Goal: Transaction & Acquisition: Subscribe to service/newsletter

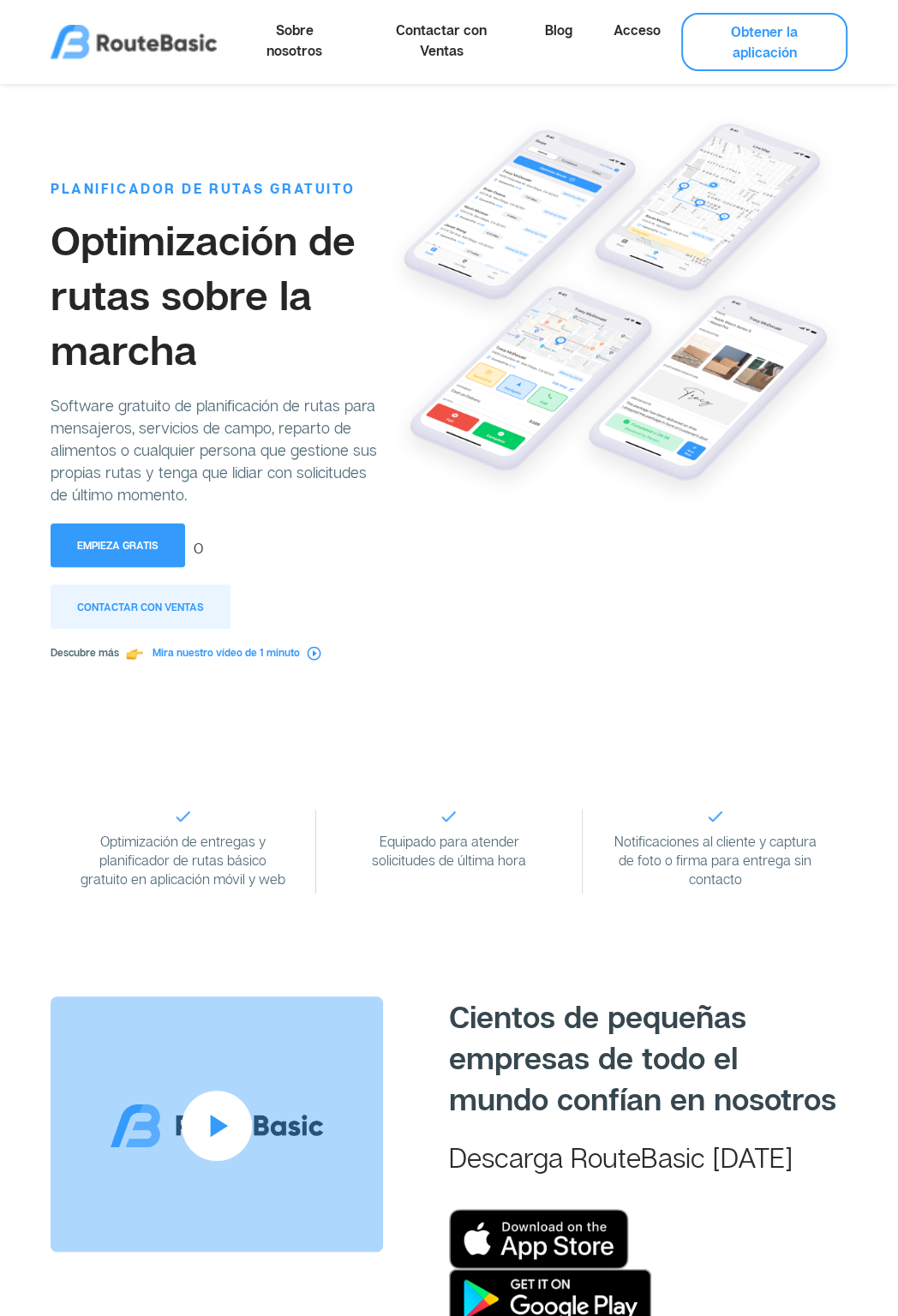
click at [133, 569] on div "PLANIFICADOR DE RUTAS GRATUITO Optimización de rutas sobre la marcha Software g…" at bounding box center [217, 395] width 333 height 623
click at [146, 552] on button "Empieza gratis" at bounding box center [118, 546] width 134 height 44
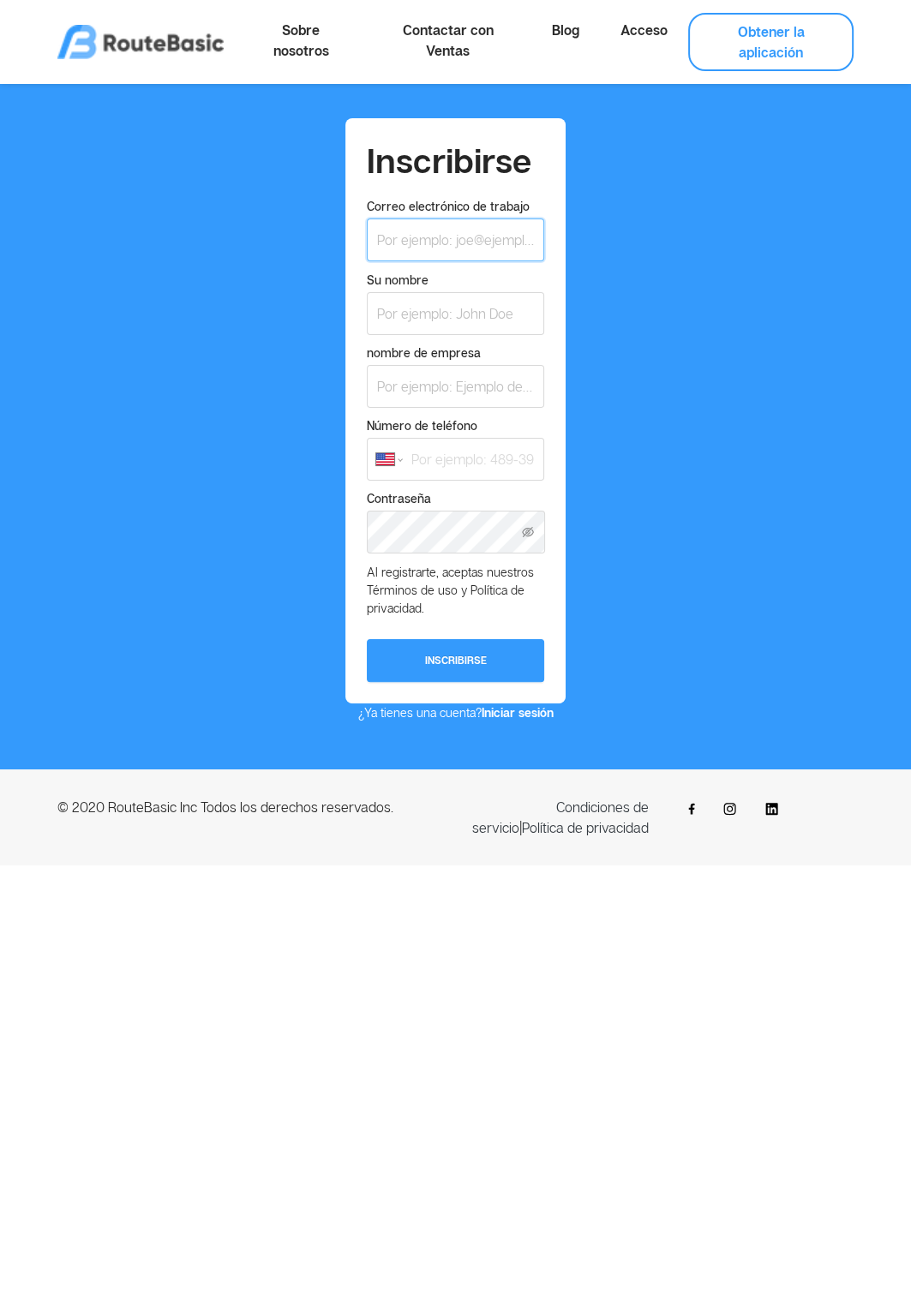
click at [407, 238] on input "Correo electrónico de trabajo" at bounding box center [456, 240] width 178 height 43
type input "[PERSON_NAME][EMAIL_ADDRESS][DOMAIN_NAME]"
select select "DO"
type input "[PHONE_NUMBER]"
select select "DO"
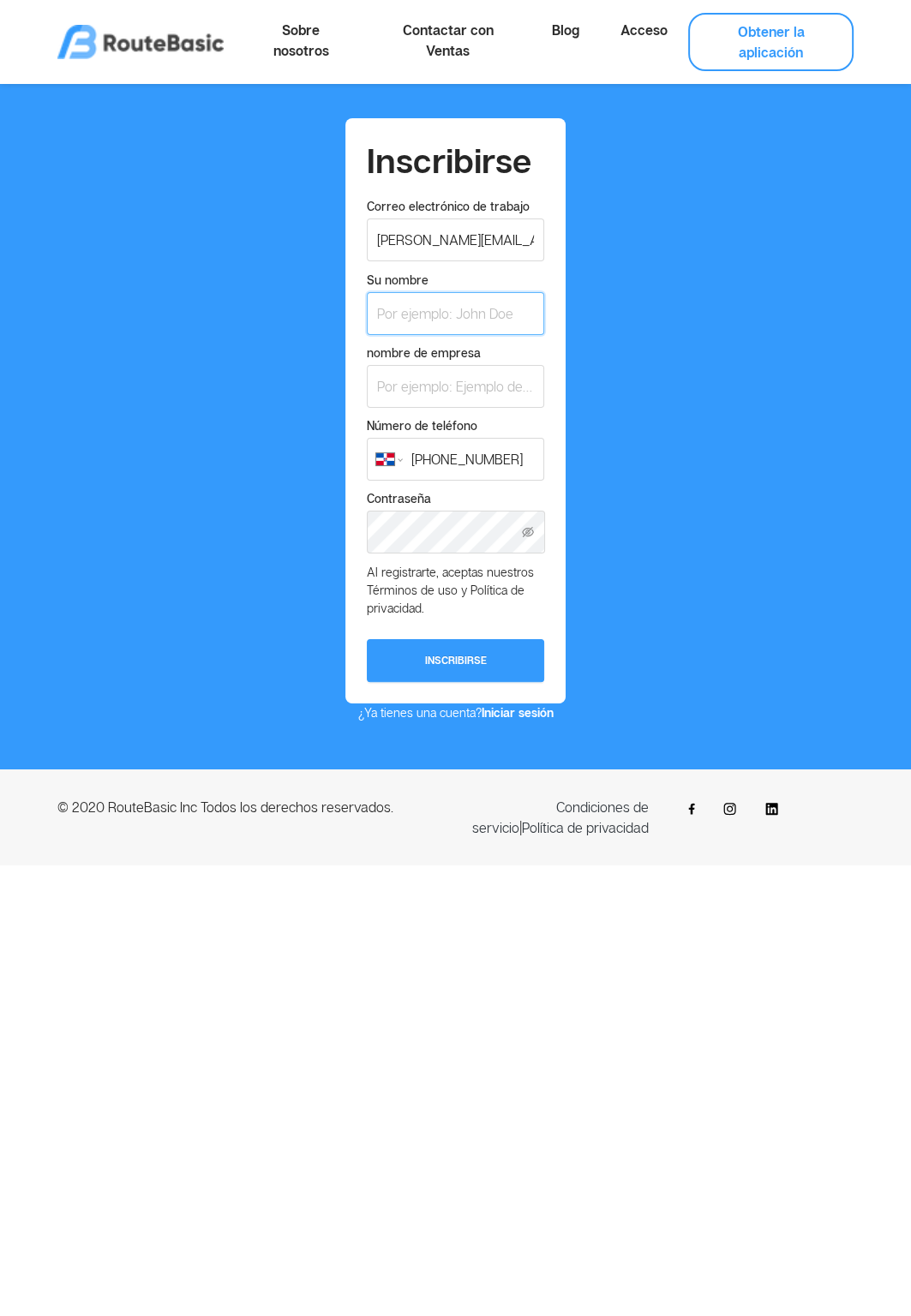
click at [465, 320] on input "Su nombre" at bounding box center [456, 313] width 178 height 43
type input "[PERSON_NAME]"
click at [463, 388] on input "nombre de empresa" at bounding box center [456, 386] width 178 height 43
type input "cecomsa"
click at [529, 533] on icon "icono: ojo invisible" at bounding box center [529, 533] width 4 height 4
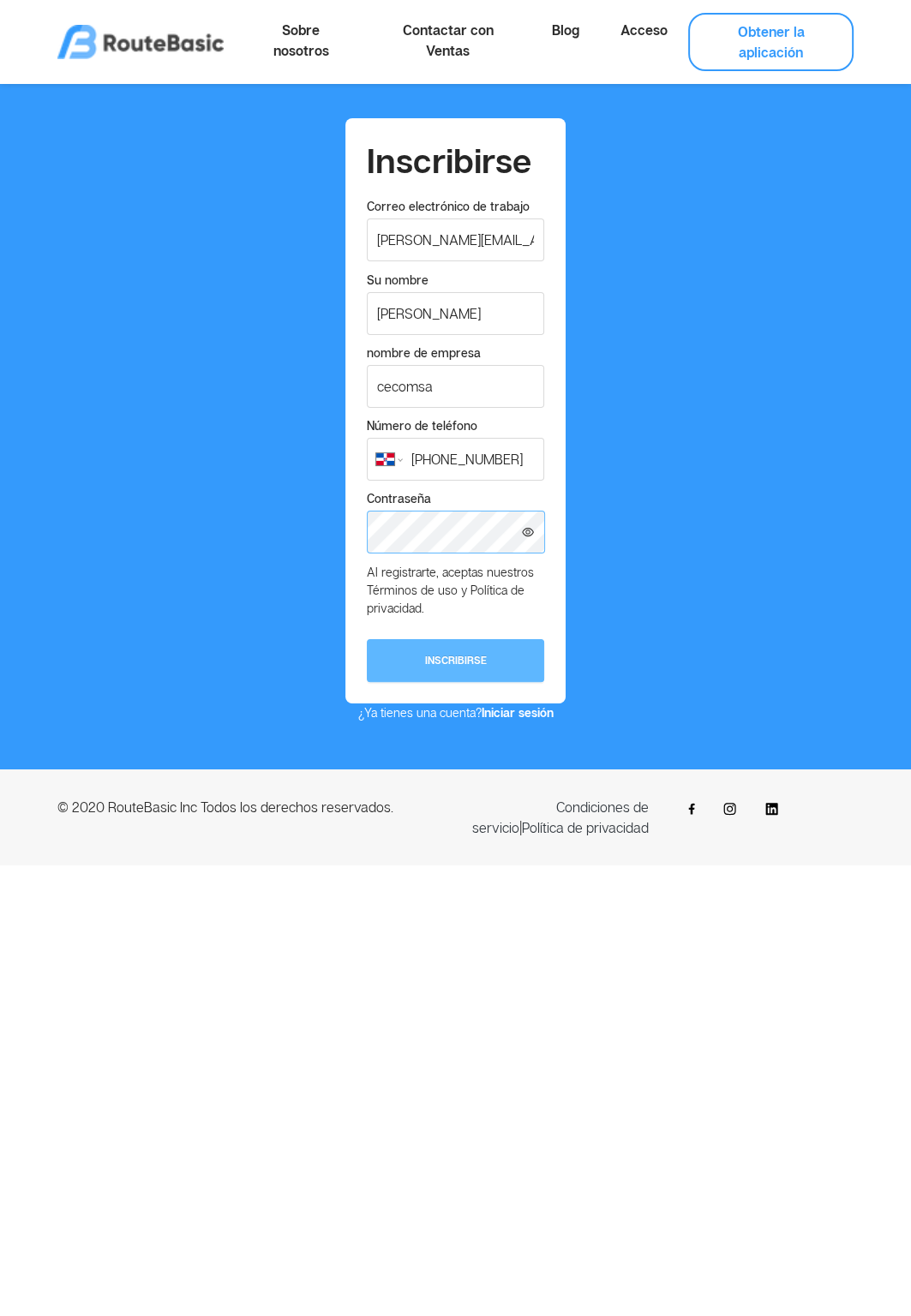
click at [447, 665] on button "Inscribirse" at bounding box center [456, 661] width 178 height 43
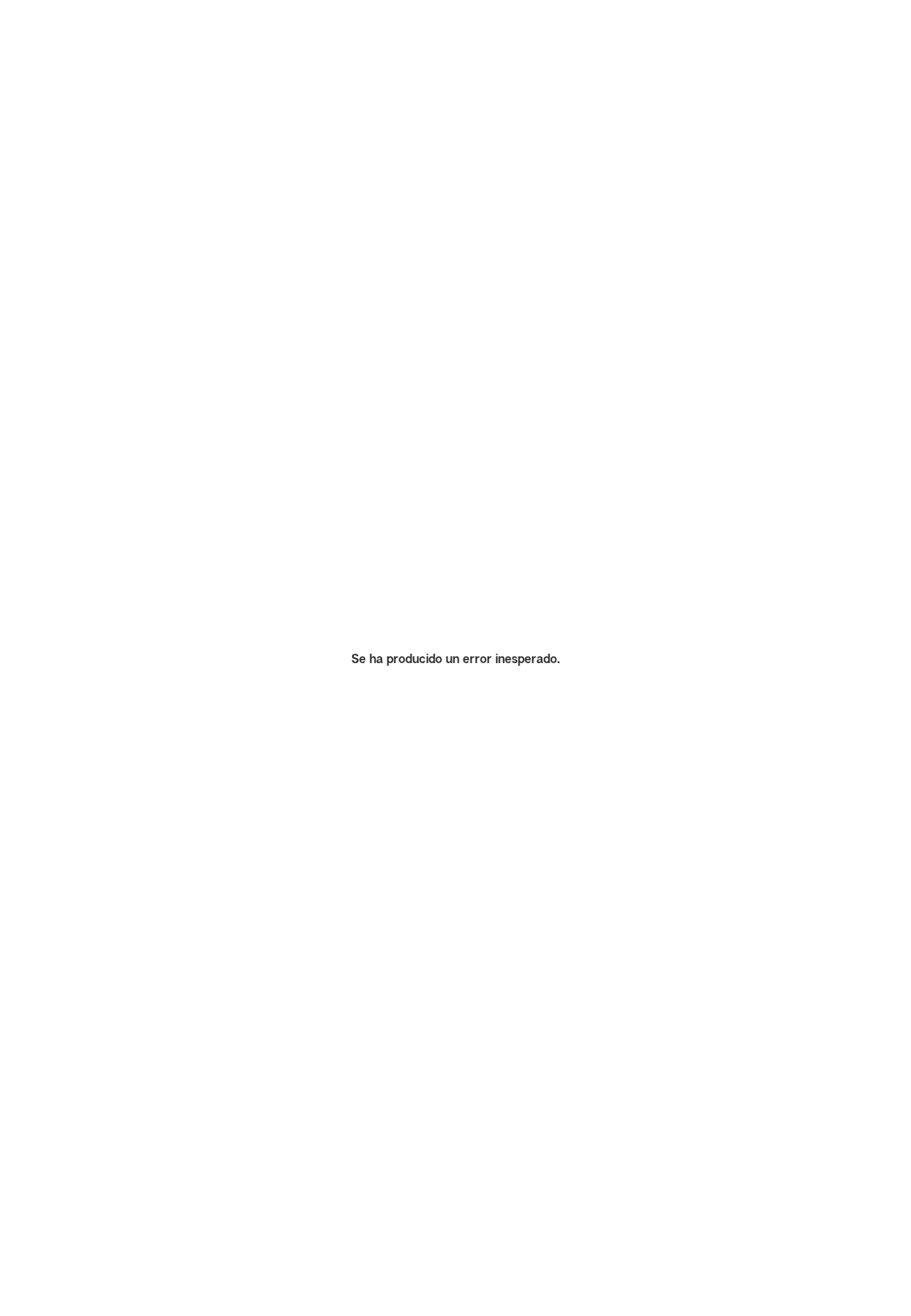
select select "US"
